Goal: Task Accomplishment & Management: Manage account settings

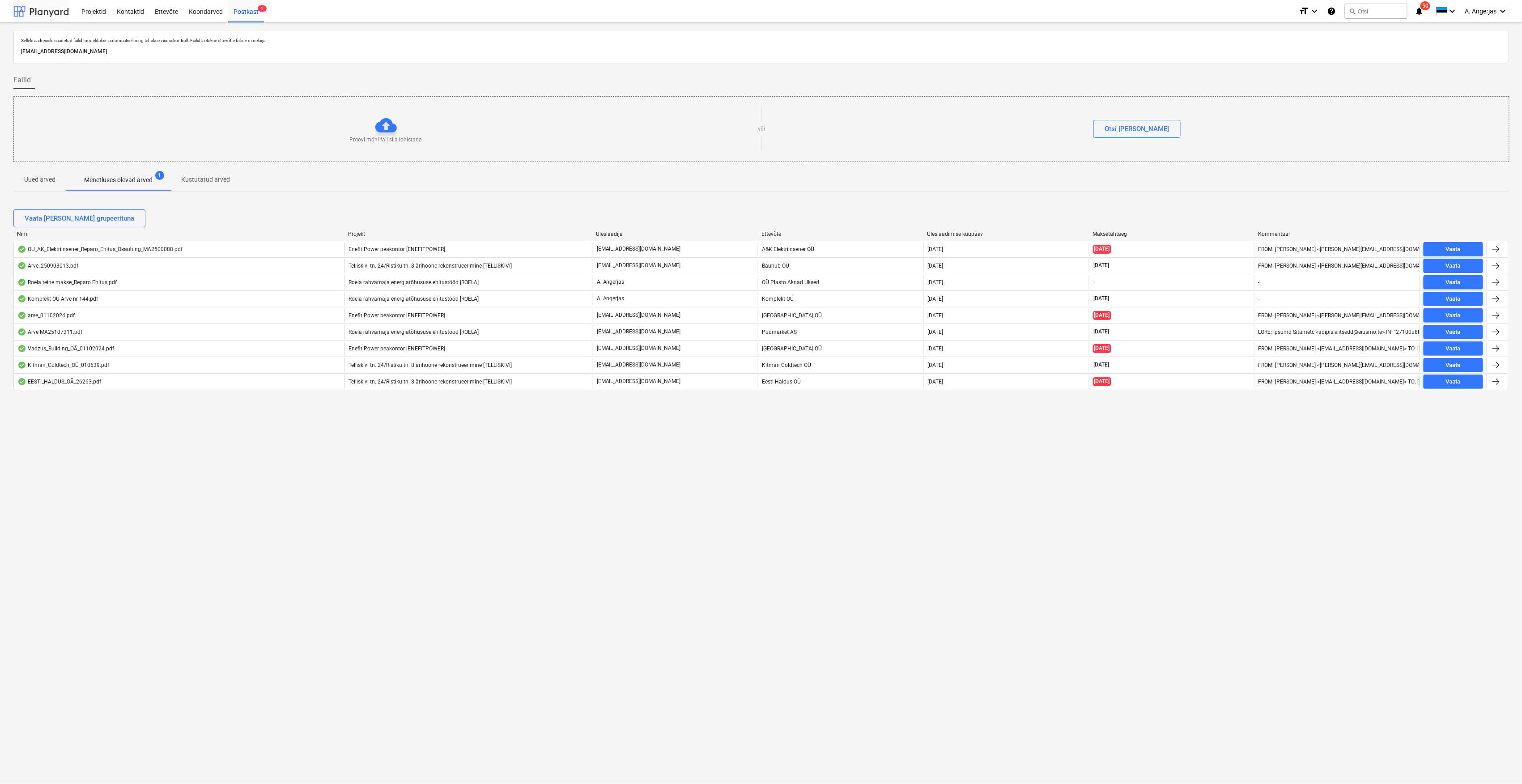
click at [41, 11] on div at bounding box center [41, 11] width 56 height 22
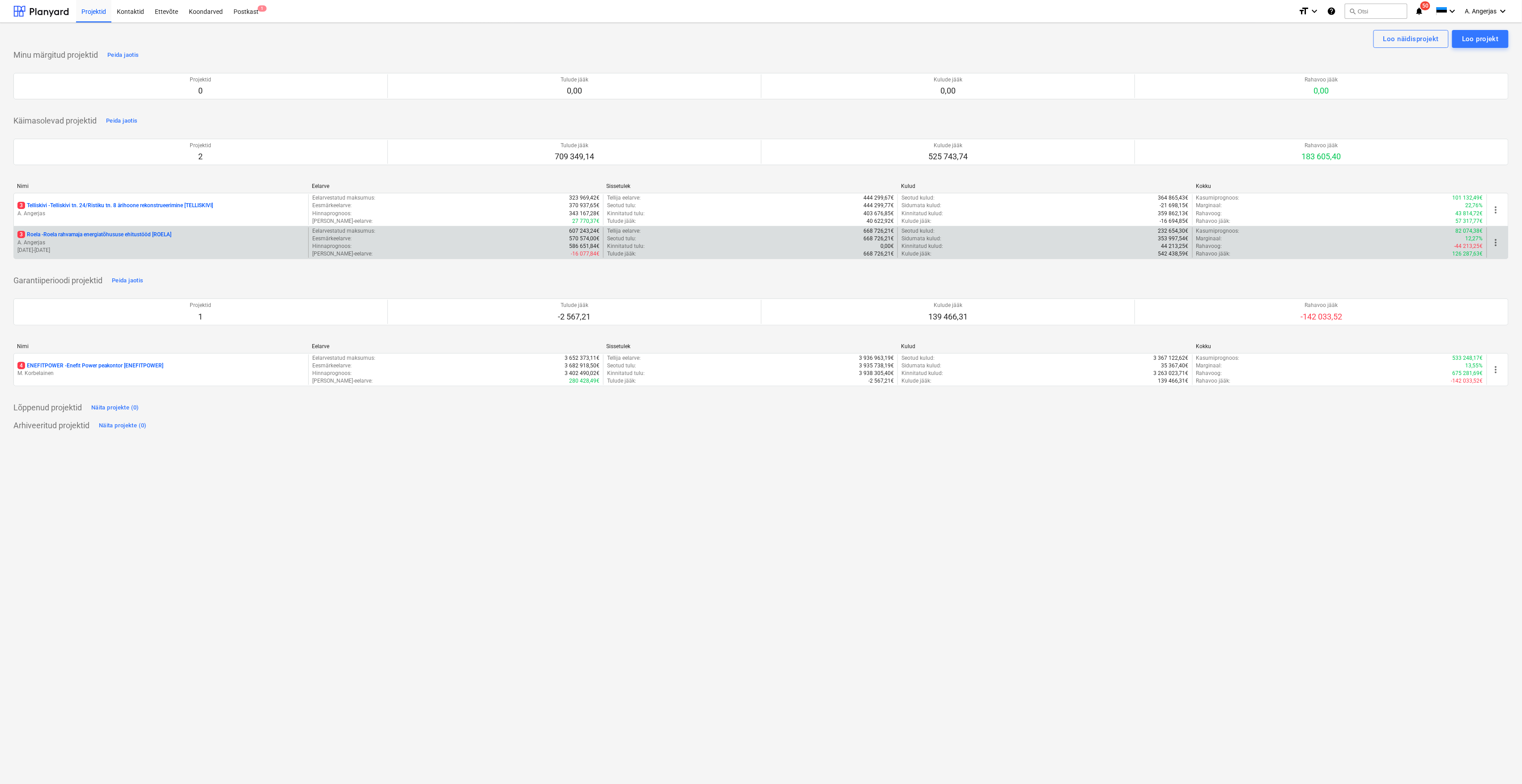
click at [148, 235] on p "3 Roela - Roela rahvamaja energiatõhususe ehitustööd [ROELA]" at bounding box center [95, 235] width 154 height 8
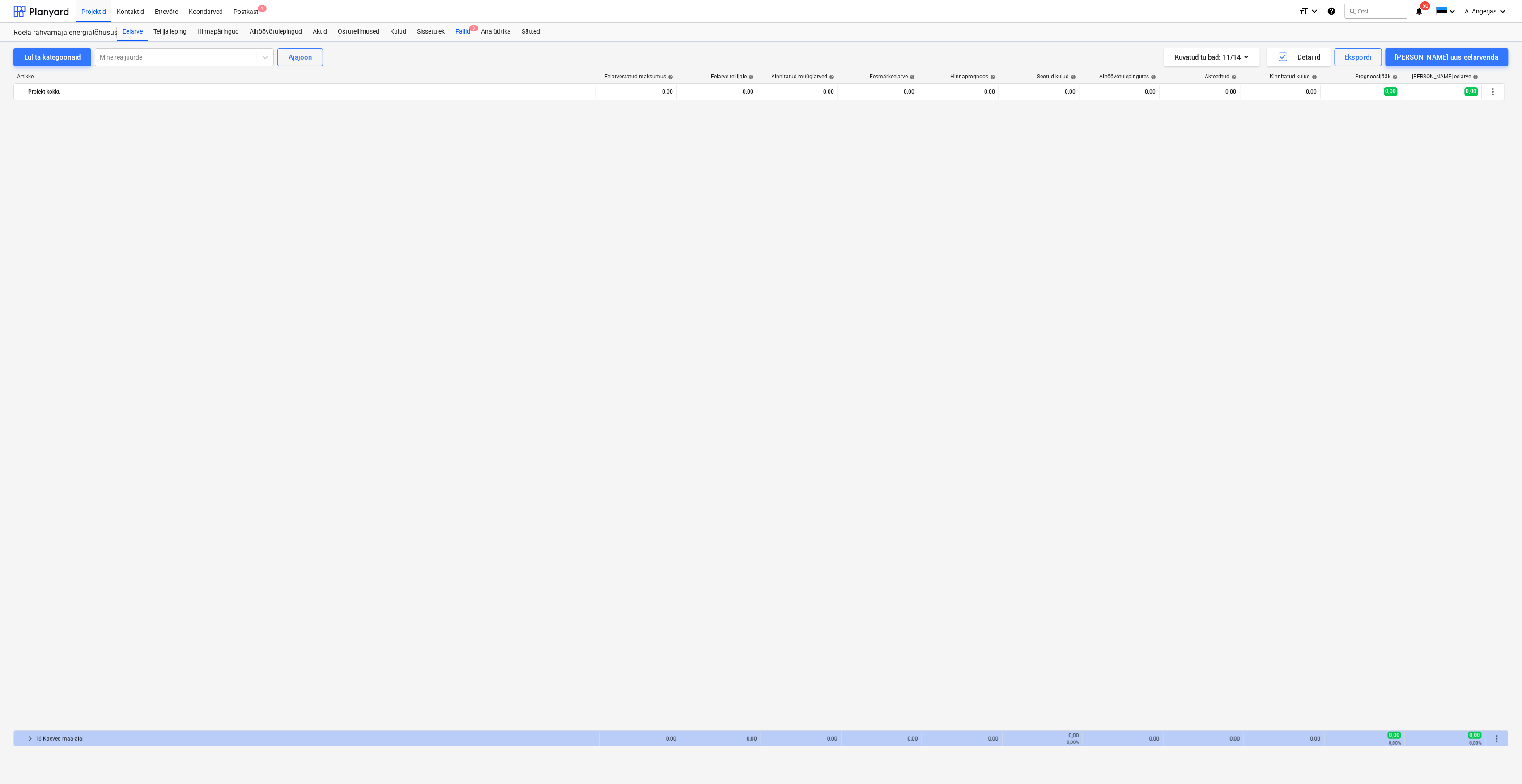
click at [462, 27] on div "Failid 3" at bounding box center [463, 32] width 25 height 18
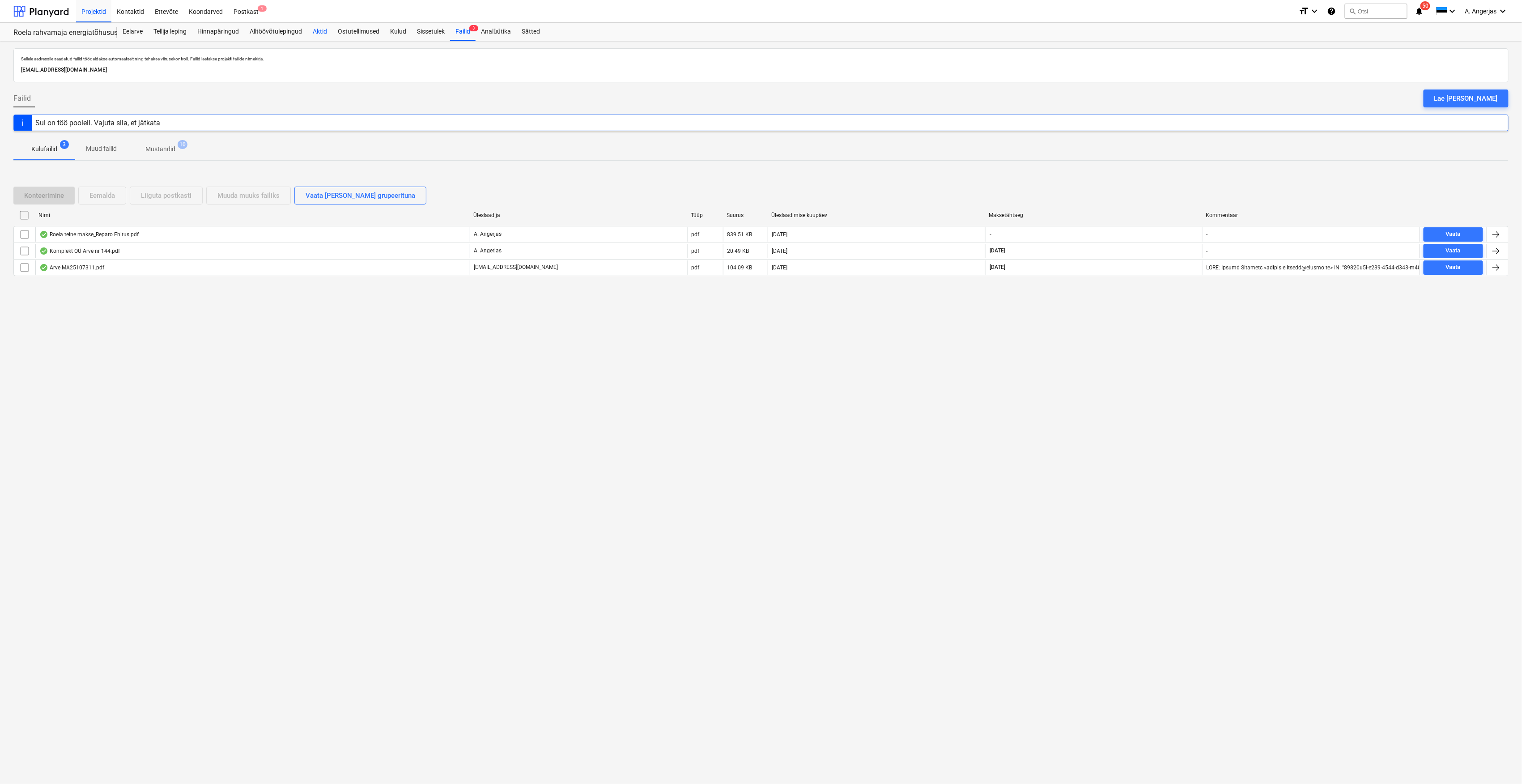
click at [320, 31] on div "Aktid" at bounding box center [320, 32] width 25 height 18
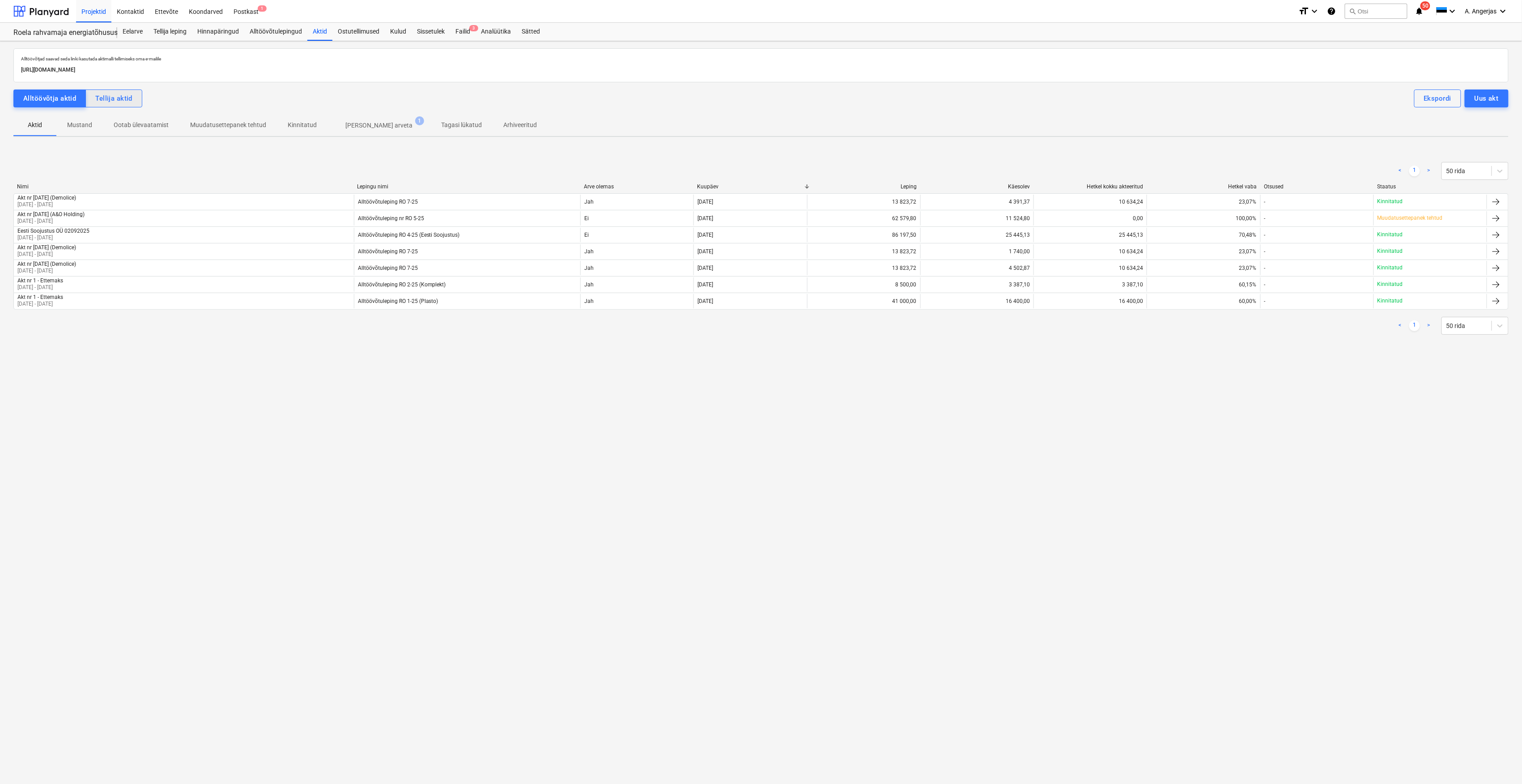
click at [123, 97] on div "Tellija aktid" at bounding box center [113, 99] width 37 height 12
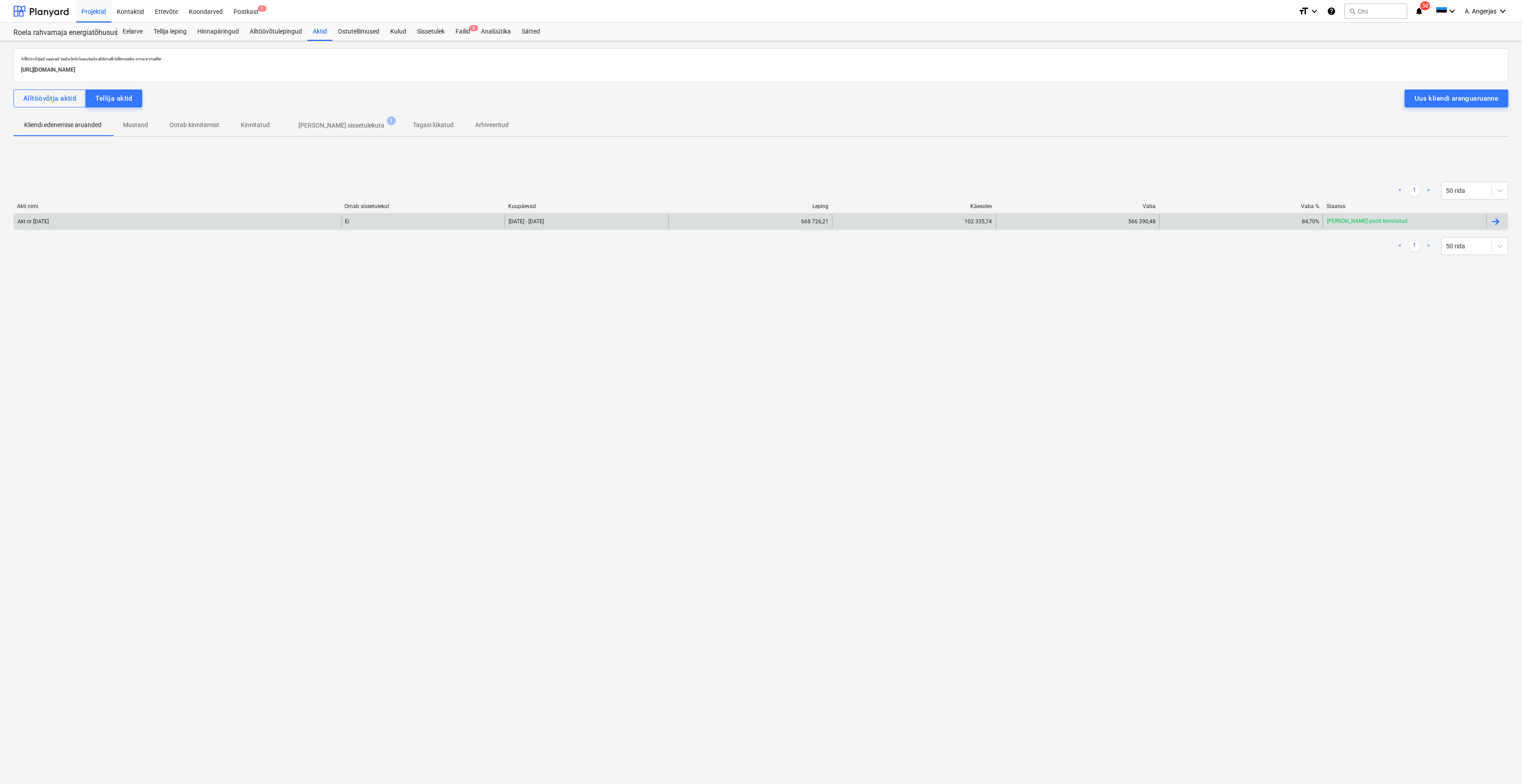
click at [128, 223] on div "Akt nr [DATE]" at bounding box center [177, 222] width 327 height 14
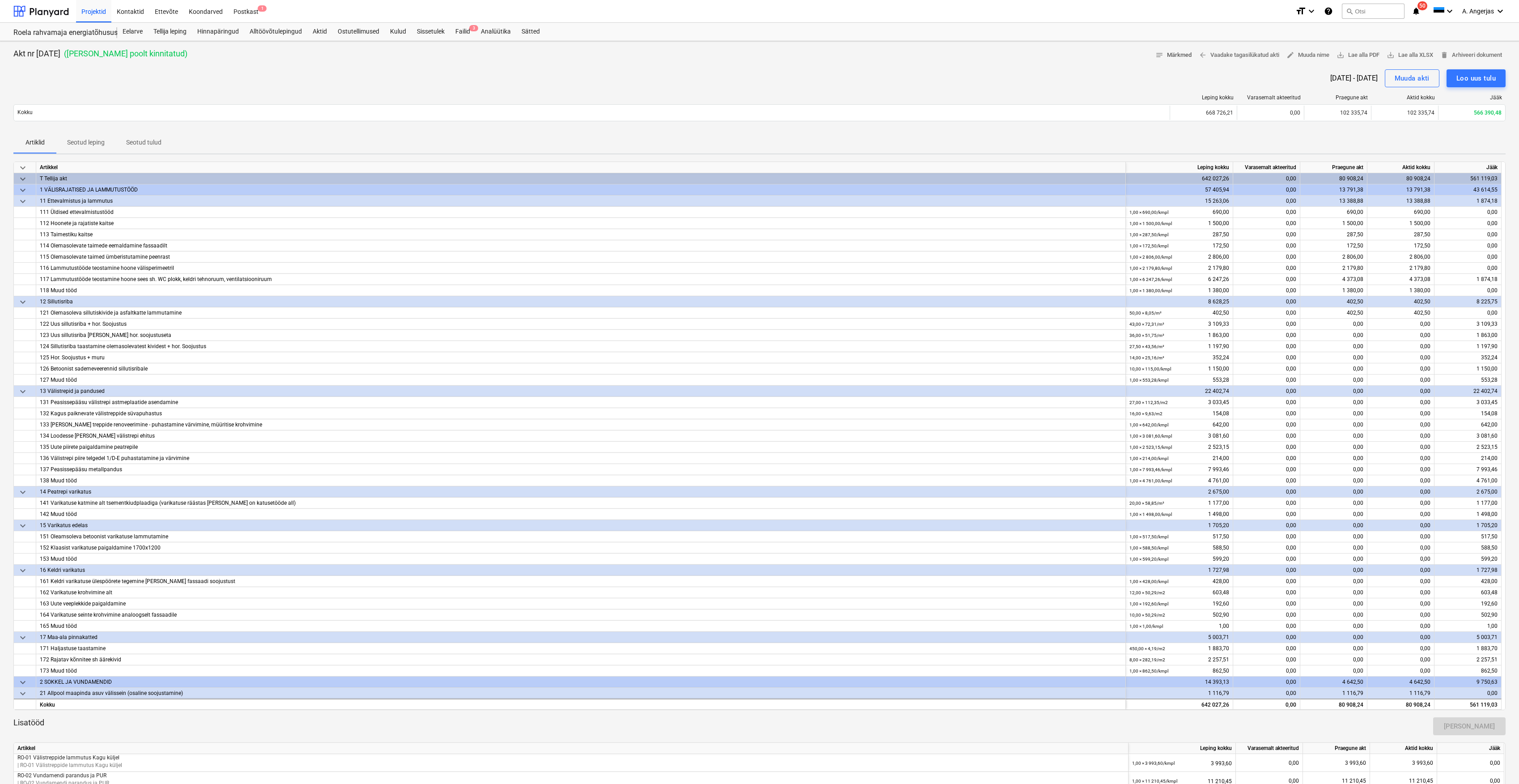
click at [1169, 58] on span "notes Märkmed" at bounding box center [1173, 55] width 36 height 10
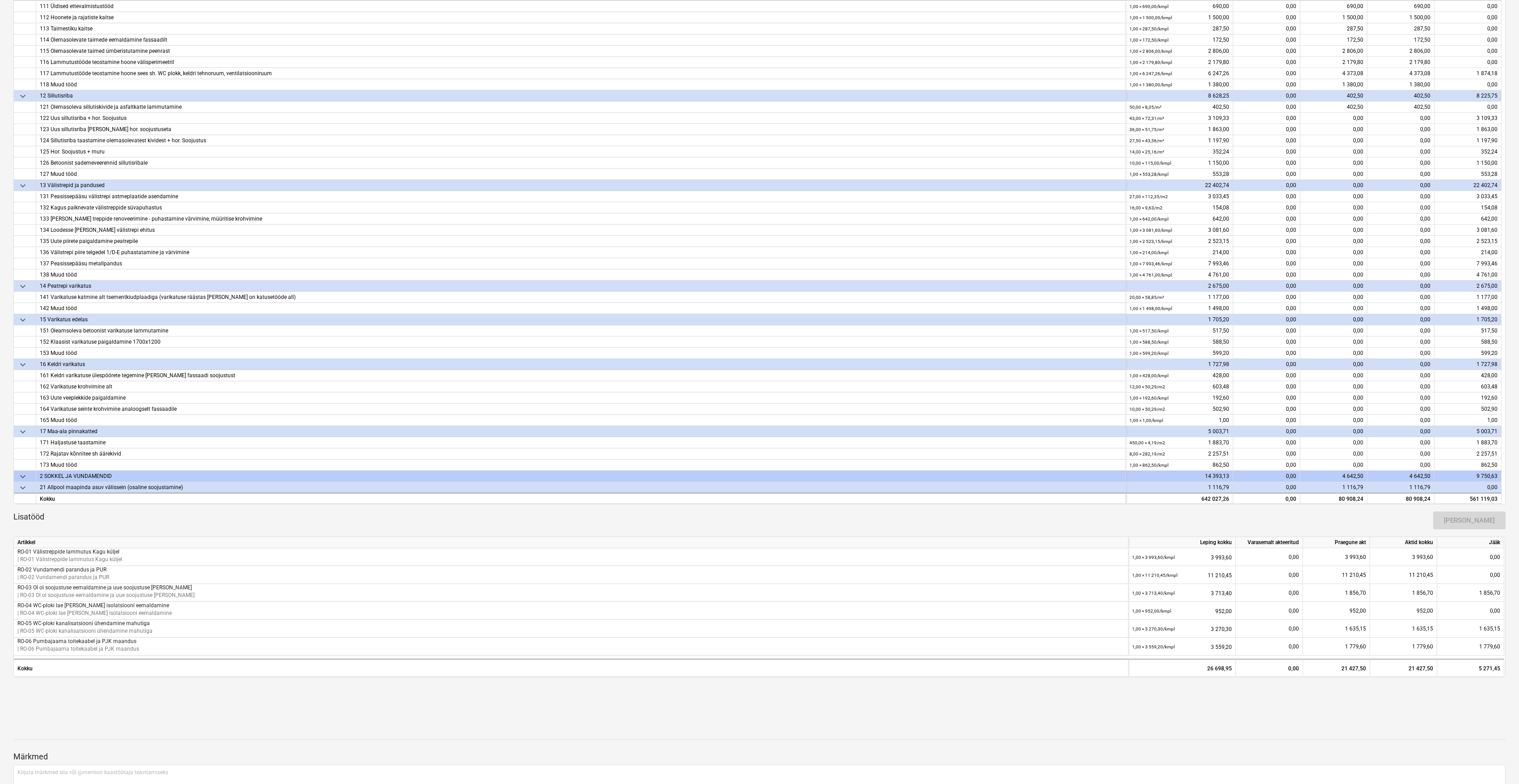
scroll to position [276, 0]
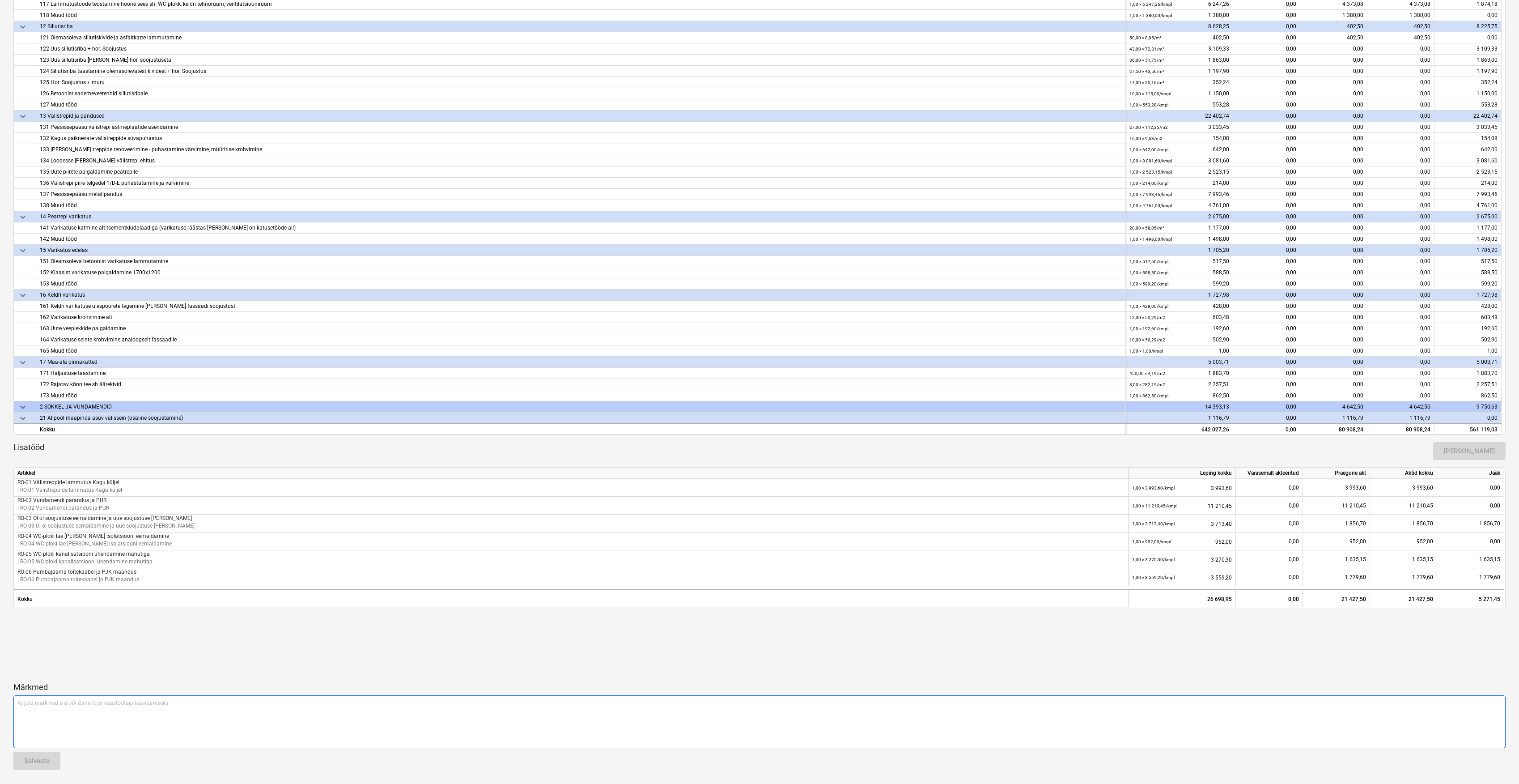
click at [97, 713] on div "Kirjuta märkmed siia või @mention kaastöötaja teavitamiseks ﻿" at bounding box center [760, 721] width 1492 height 53
